Goal: Task Accomplishment & Management: Manage account settings

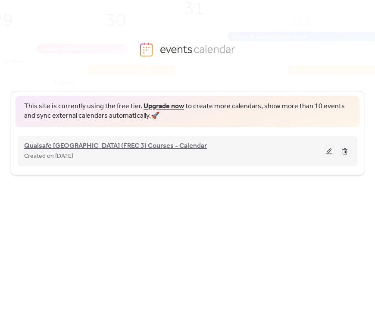
click at [118, 144] on span "Qualsafe [GEOGRAPHIC_DATA] (FREC 3) Courses - Calendar" at bounding box center [115, 146] width 183 height 10
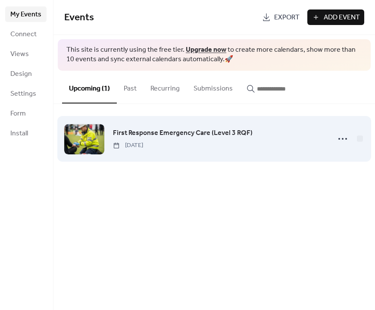
click at [143, 141] on span "[DATE]" at bounding box center [128, 145] width 30 height 9
click at [338, 138] on icon at bounding box center [343, 139] width 14 height 14
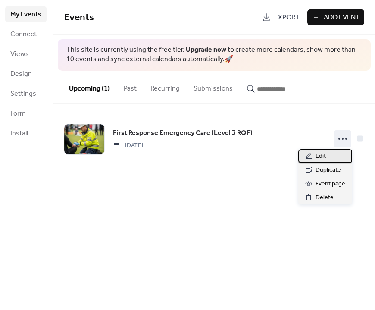
click at [316, 156] on span "Edit" at bounding box center [321, 156] width 10 height 10
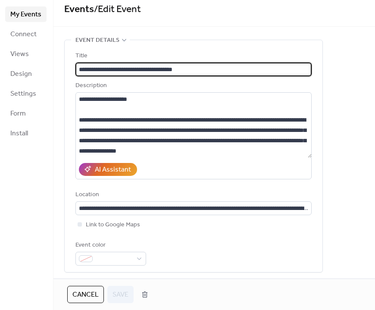
scroll to position [19, 0]
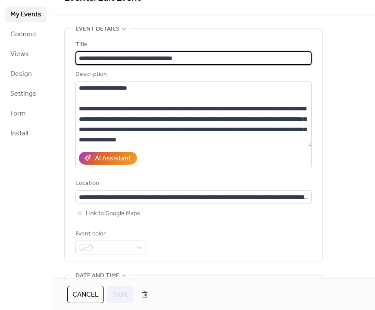
click at [18, 176] on div "My Events Connect Views Design Settings Form Install" at bounding box center [26, 155] width 53 height 310
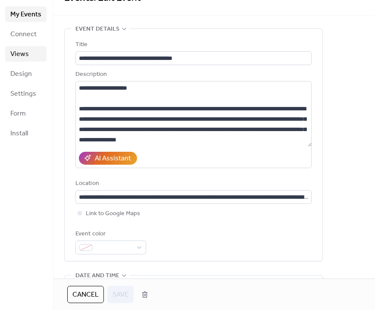
click at [31, 59] on link "Views" at bounding box center [25, 54] width 41 height 16
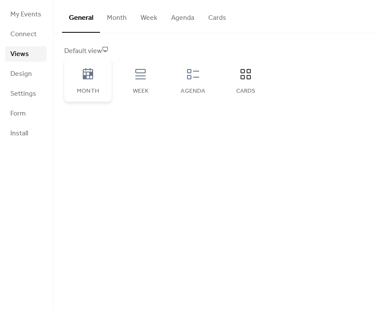
click at [97, 70] on div "Month" at bounding box center [87, 80] width 47 height 43
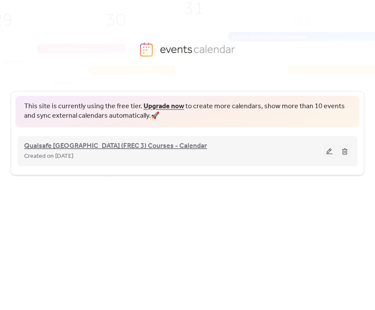
click at [88, 144] on span "Qualsafe [GEOGRAPHIC_DATA] (FREC 3) Courses - Calendar" at bounding box center [115, 146] width 183 height 10
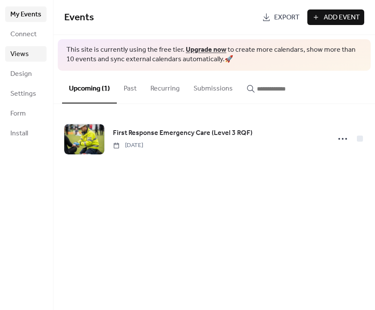
click at [30, 59] on link "Views" at bounding box center [25, 54] width 41 height 16
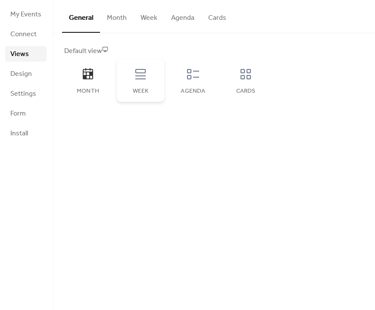
click at [136, 92] on div "Week" at bounding box center [141, 91] width 30 height 7
click at [30, 16] on span "My Events" at bounding box center [25, 14] width 31 height 10
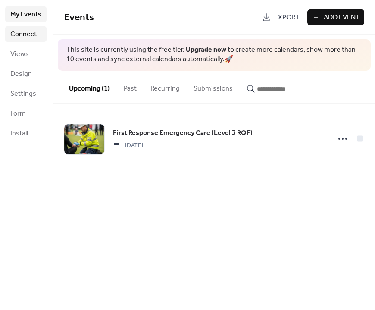
click at [30, 39] on span "Connect" at bounding box center [23, 34] width 26 height 10
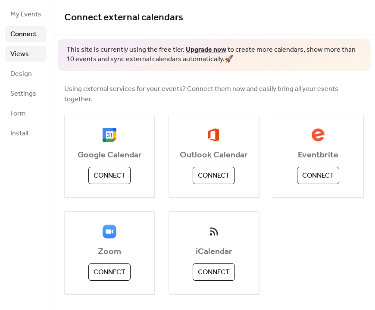
click at [27, 50] on span "Views" at bounding box center [19, 54] width 19 height 10
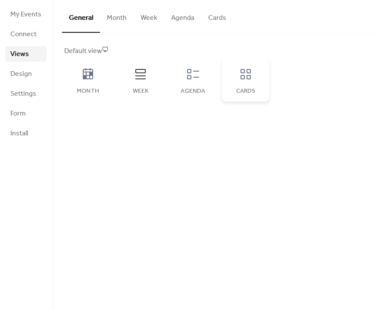
click at [229, 85] on div "Cards" at bounding box center [245, 80] width 47 height 43
click at [21, 78] on span "Design" at bounding box center [21, 74] width 22 height 10
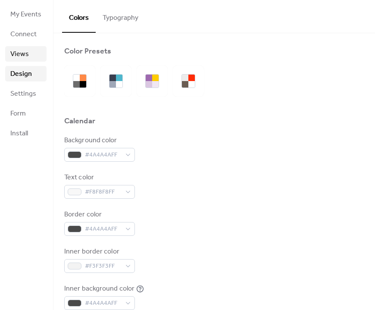
click at [18, 51] on span "Views" at bounding box center [19, 54] width 19 height 10
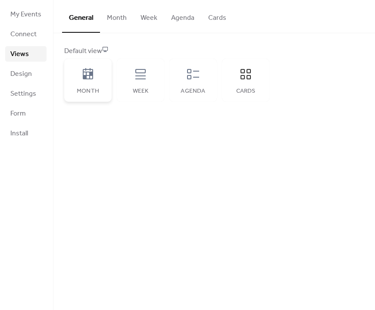
click at [76, 89] on div "Month" at bounding box center [88, 91] width 30 height 7
click at [28, 18] on span "My Events" at bounding box center [25, 14] width 31 height 10
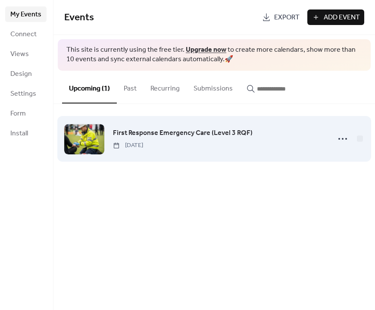
click at [163, 134] on span "First Response Emergency Care (Level 3 RQF)" at bounding box center [183, 133] width 140 height 10
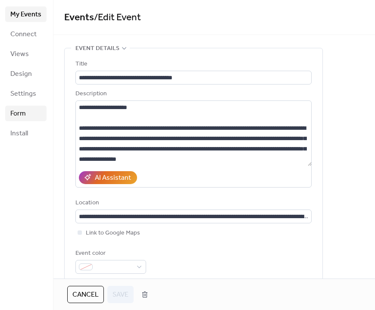
click at [17, 112] on span "Form" at bounding box center [18, 114] width 16 height 10
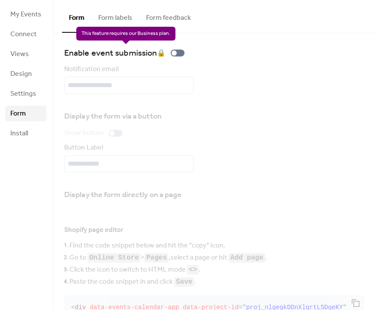
click at [179, 53] on div "Enable event submission 🔒" at bounding box center [126, 53] width 124 height 14
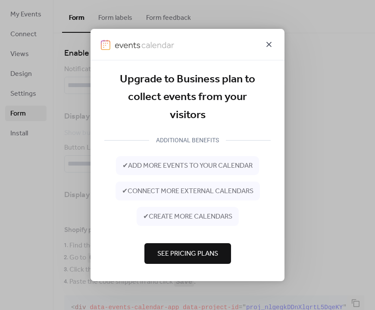
click at [269, 40] on icon at bounding box center [269, 44] width 10 height 10
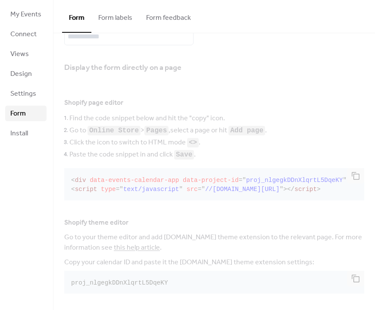
scroll to position [129, 0]
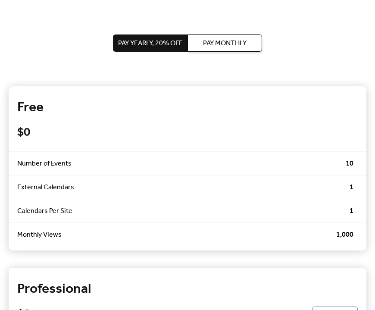
drag, startPoint x: 28, startPoint y: 46, endPoint x: 76, endPoint y: 79, distance: 57.9
